Goal: Information Seeking & Learning: Find specific page/section

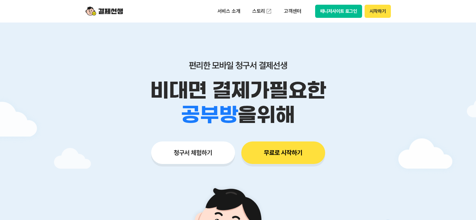
click at [270, 148] on button "무료로 시작하기" at bounding box center [283, 153] width 84 height 23
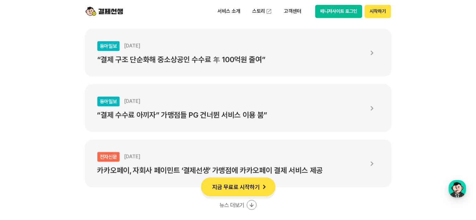
scroll to position [1190, 0]
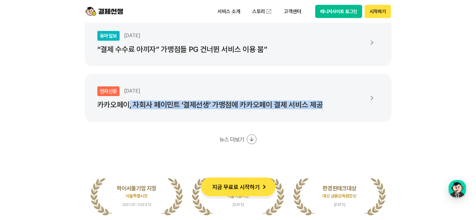
drag, startPoint x: 128, startPoint y: 102, endPoint x: 322, endPoint y: 111, distance: 194.4
click at [322, 111] on li "전자신문 [DATE] 카카오페이, 자회사 페이민트 ‘결제선생’ 가맹점에 카카오페이 결제 서비스 제공" at bounding box center [238, 98] width 307 height 48
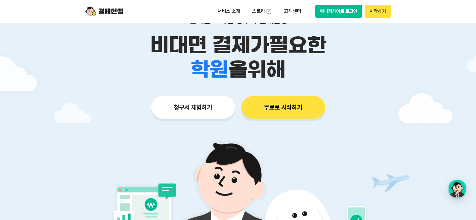
scroll to position [0, 0]
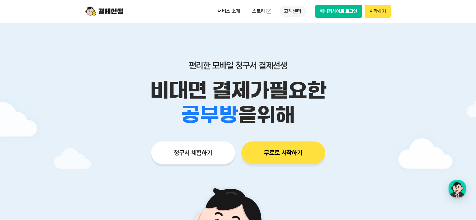
click at [299, 13] on p "고객센터" at bounding box center [293, 11] width 26 height 11
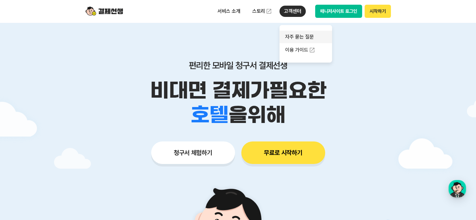
click at [305, 39] on link "자주 묻는 질문" at bounding box center [306, 37] width 53 height 13
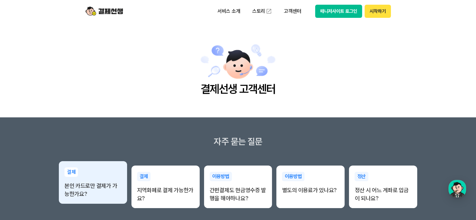
scroll to position [31, 0]
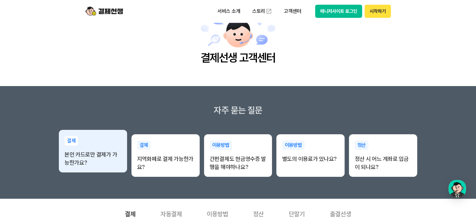
click at [110, 162] on p "본인 카드로만 결제가 가능한가요?" at bounding box center [93, 159] width 57 height 16
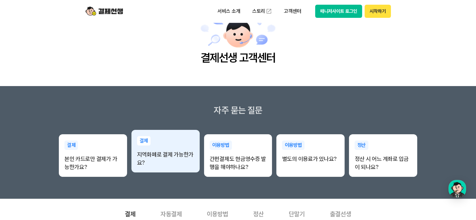
click at [165, 156] on p "지역화폐로 결제 가능한가요?" at bounding box center [165, 159] width 57 height 16
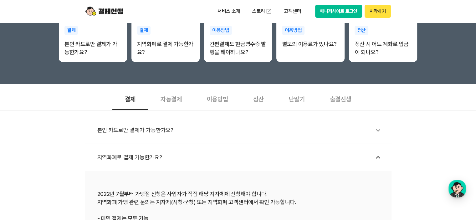
scroll to position [188, 0]
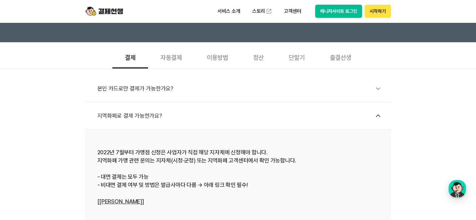
click at [380, 86] on icon at bounding box center [378, 88] width 14 height 14
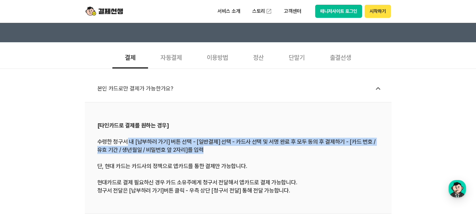
drag, startPoint x: 138, startPoint y: 137, endPoint x: 299, endPoint y: 147, distance: 161.2
click at [299, 147] on div "[타인카드로 결제를 원하는 경우] 수령한 청구서 내 [납부하러 가기] 버튼 선택 - [일반결제] 선택 - 카드사 선택 및 서명 완료 후 모두 …" at bounding box center [238, 158] width 282 height 74
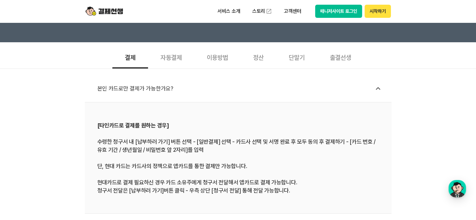
click at [251, 157] on div "[타인카드로 결제를 원하는 경우] 수령한 청구서 내 [납부하러 가기] 버튼 선택 - [일반결제] 선택 - 카드사 선택 및 서명 완료 후 모두 …" at bounding box center [238, 158] width 282 height 74
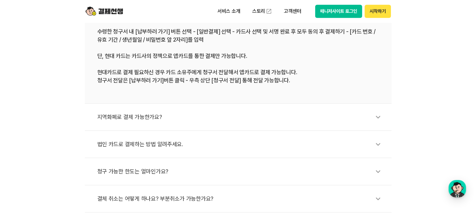
scroll to position [313, 0]
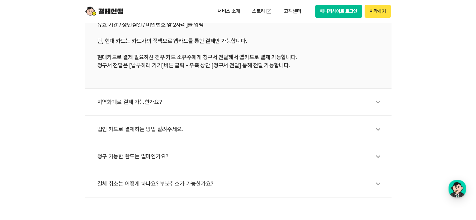
click at [377, 101] on icon at bounding box center [378, 102] width 14 height 14
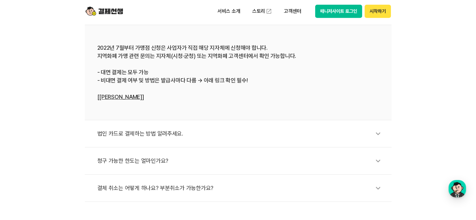
scroll to position [282, 0]
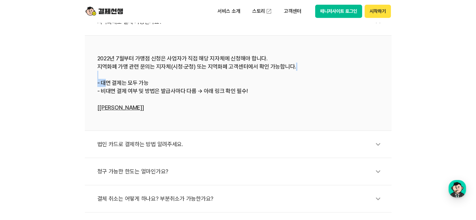
drag, startPoint x: 107, startPoint y: 81, endPoint x: 162, endPoint y: 78, distance: 54.9
click at [162, 78] on div "2022년 7월부터 가맹점 신청은 사업자가 직접 해당 지자체에 신청해야 합니다. 지역화폐 가맹 관련 문의는 지자체(시청·군청) 또는 지역화폐 …" at bounding box center [238, 82] width 282 height 57
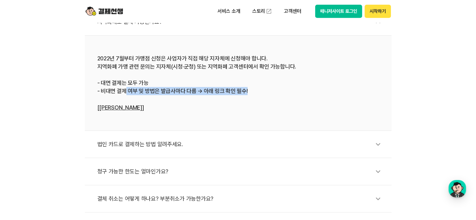
drag, startPoint x: 124, startPoint y: 90, endPoint x: 247, endPoint y: 94, distance: 123.1
click at [247, 94] on div "2022년 7월부터 가맹점 신청은 사업자가 직접 해당 지자체에 신청해야 합니다. 지역화폐 가맹 관련 문의는 지자체(시청·군청) 또는 지역화폐 …" at bounding box center [238, 82] width 282 height 57
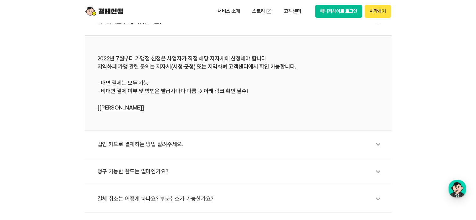
click at [189, 114] on li "2022년 7월부터 가맹점 신청은 사업자가 직접 해당 지자체에 신청해야 합니다. 지역화폐 가맹 관련 문의는 지자체(시청·군청) 또는 지역화폐 …" at bounding box center [238, 83] width 307 height 95
click at [123, 109] on link "[[PERSON_NAME]]" at bounding box center [120, 107] width 47 height 7
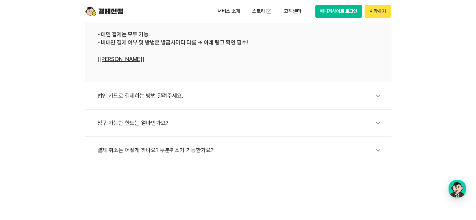
scroll to position [344, 0]
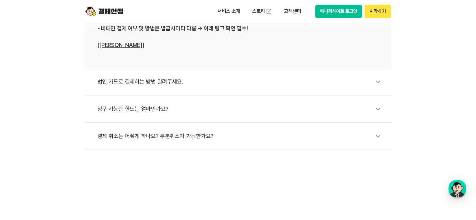
click at [376, 136] on icon at bounding box center [378, 136] width 14 height 14
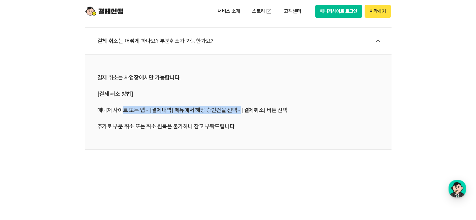
drag, startPoint x: 121, startPoint y: 109, endPoint x: 238, endPoint y: 113, distance: 117.5
click at [238, 113] on div "결제 취소는 사업장에서만 가능합니다. [결제 취소 방법] 매니저 사이트 또는 앱 - [결제내역] 메뉴에서 해당 승인건을 선택 - [결제취소] …" at bounding box center [238, 102] width 282 height 57
